Goal: Transaction & Acquisition: Purchase product/service

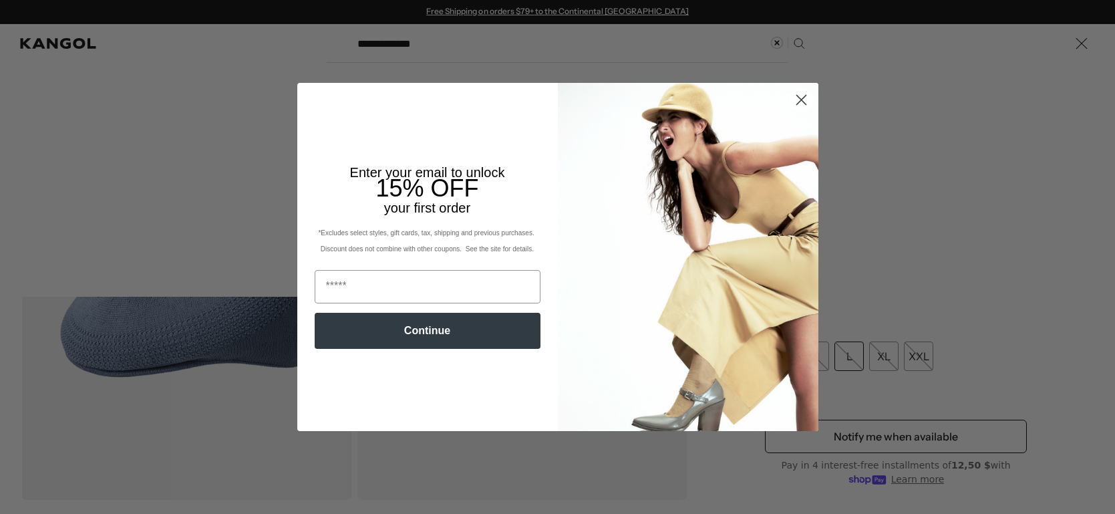
click at [795, 101] on circle "Close dialog" at bounding box center [801, 100] width 22 height 22
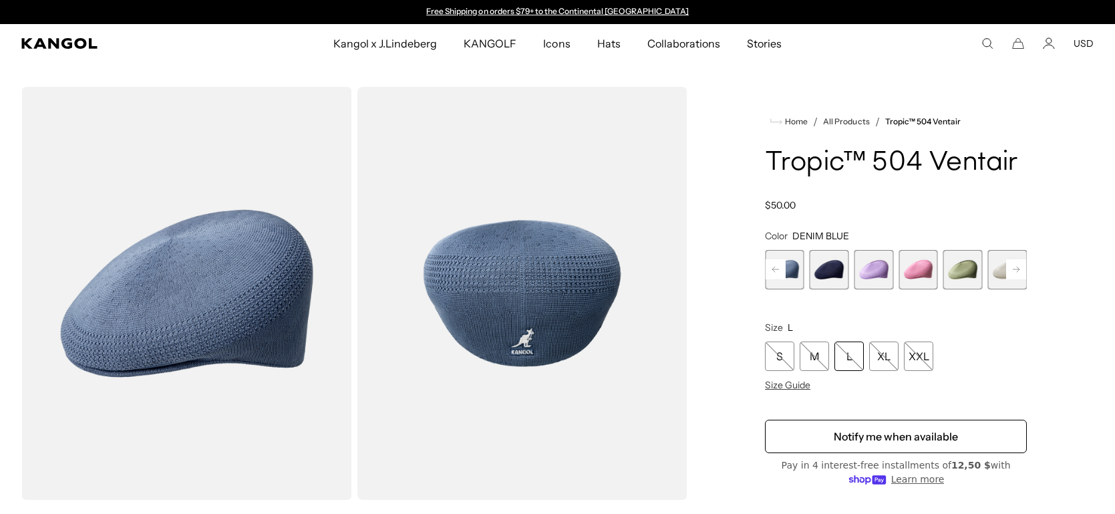
click at [800, 130] on icon "Close dialog" at bounding box center [800, 134] width 9 height 9
click at [986, 44] on icon "Search here" at bounding box center [987, 43] width 12 height 12
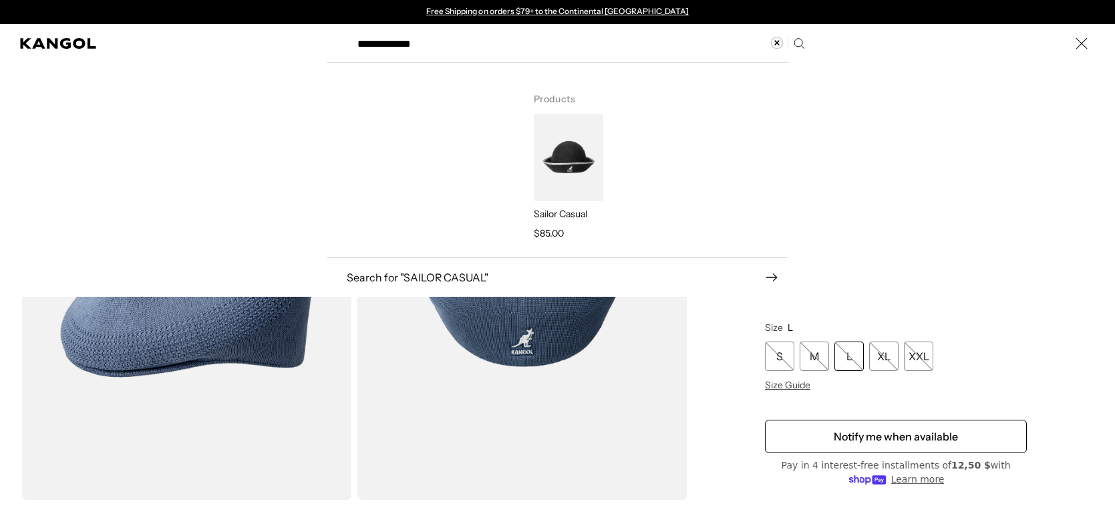
scroll to position [0, 275]
click at [585, 167] on img "Search here" at bounding box center [568, 158] width 69 height 88
